Goal: Task Accomplishment & Management: Manage account settings

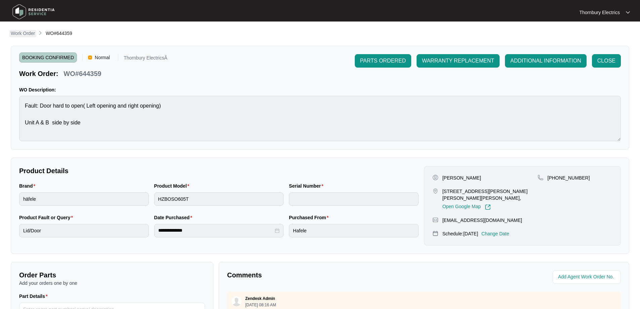
click at [19, 32] on p "Work Order" at bounding box center [23, 33] width 24 height 7
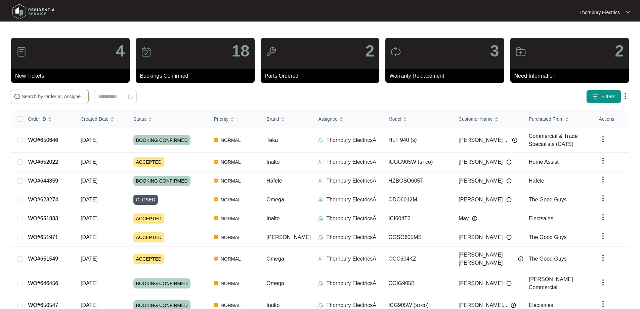
click at [64, 96] on input "text" at bounding box center [54, 96] width 64 height 7
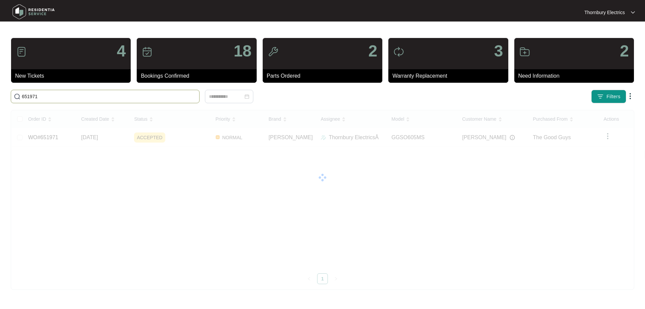
type input "651971"
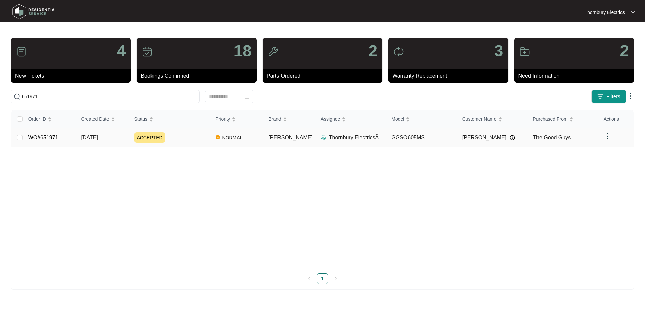
click at [204, 136] on div "ACCEPTED" at bounding box center [172, 137] width 76 height 10
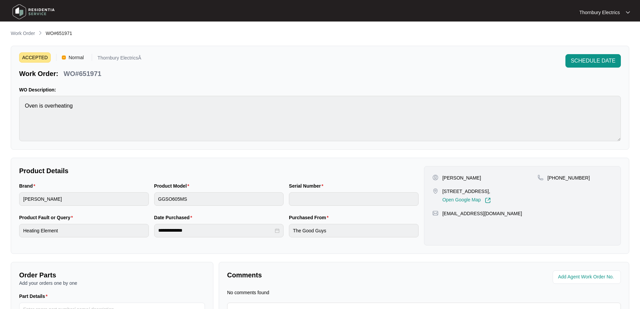
click at [598, 68] on div "SCHEDULE DATE" at bounding box center [592, 66] width 55 height 24
click at [596, 63] on span "SCHEDULE DATE" at bounding box center [593, 61] width 45 height 8
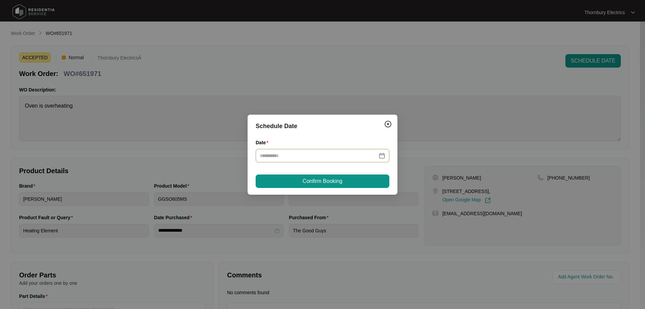
click at [381, 158] on div at bounding box center [323, 155] width 126 height 7
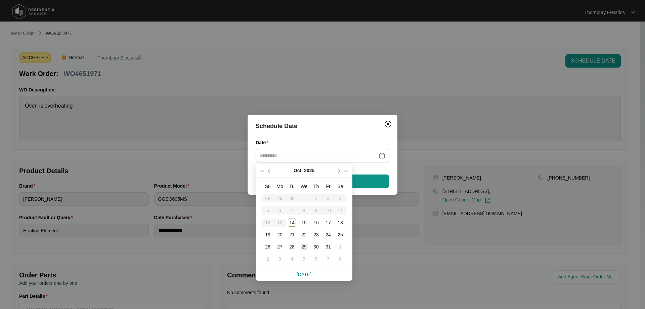
click at [303, 247] on div "29" at bounding box center [304, 247] width 8 height 8
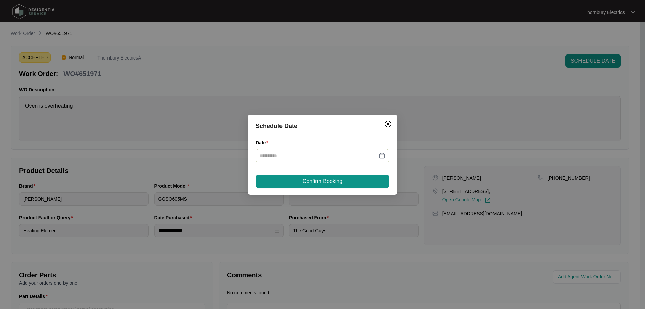
type input "**********"
click at [344, 184] on button "Confirm Booking" at bounding box center [323, 180] width 134 height 13
